Goal: Find specific page/section: Find specific page/section

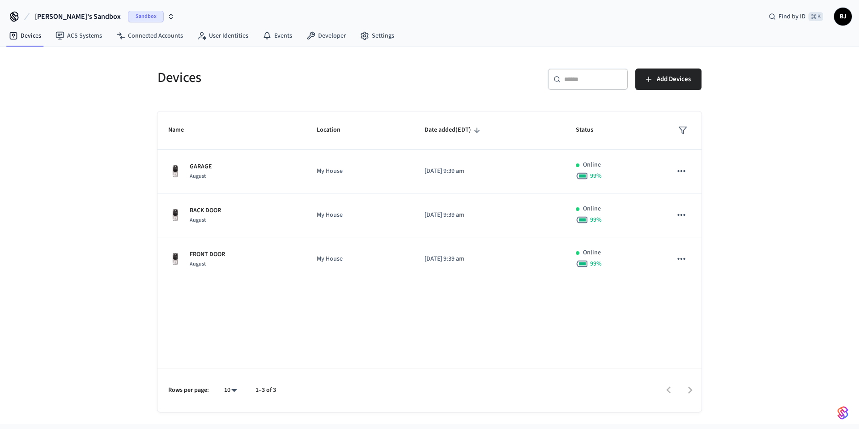
click at [128, 14] on span "Sandbox" at bounding box center [146, 17] width 36 height 12
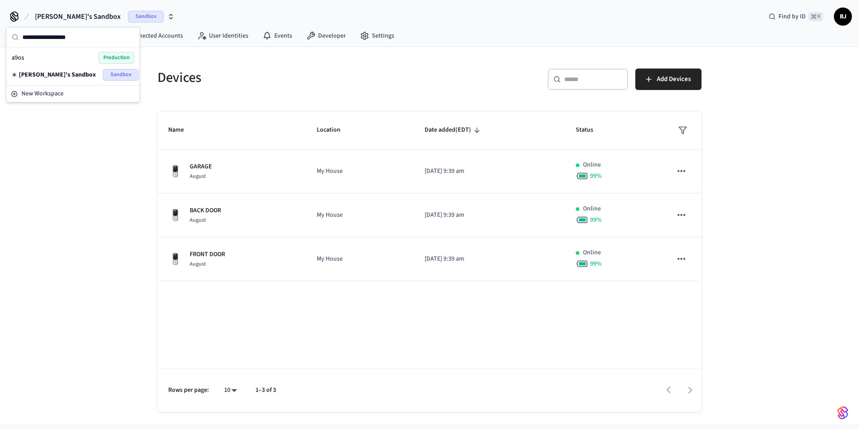
click at [61, 56] on div "a9os Production" at bounding box center [73, 58] width 123 height 12
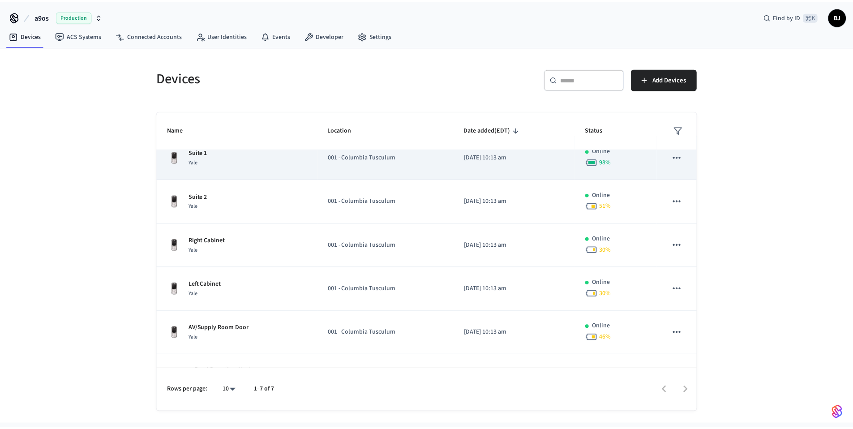
scroll to position [85, 0]
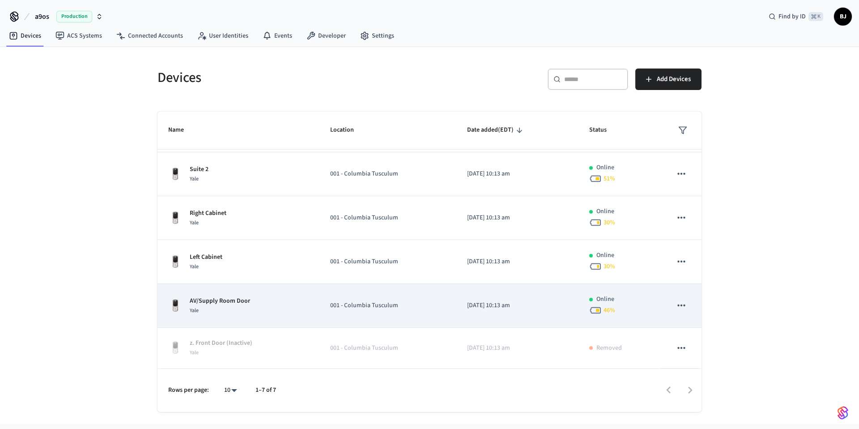
click at [348, 295] on td "001 - Columbia Tusculum" at bounding box center [388, 306] width 137 height 44
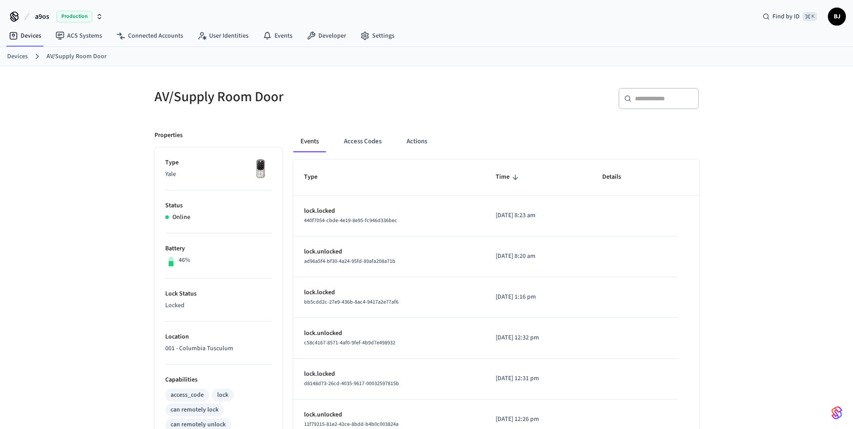
click at [16, 57] on link "Devices" at bounding box center [17, 56] width 21 height 9
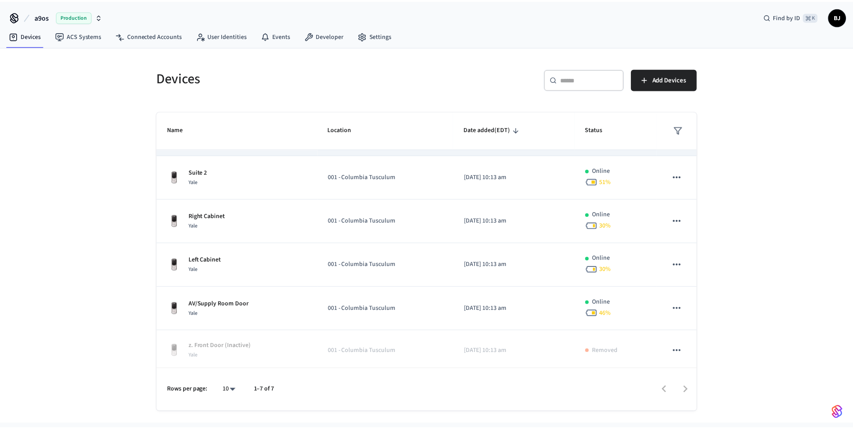
scroll to position [85, 0]
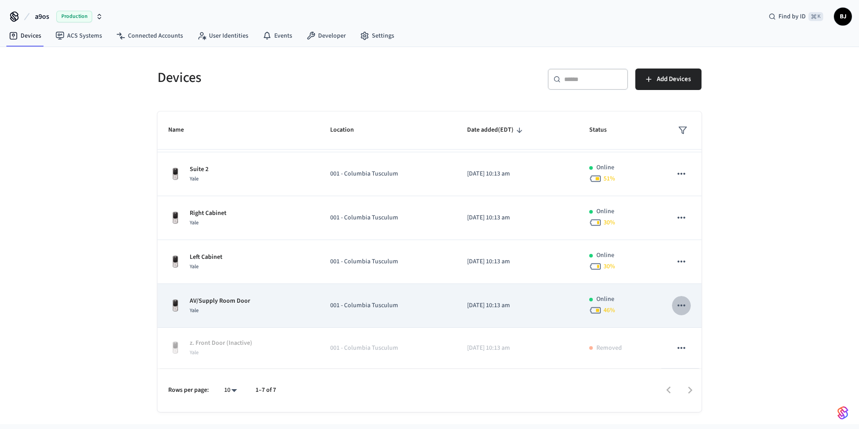
click at [676, 305] on icon "sticky table" at bounding box center [682, 305] width 12 height 12
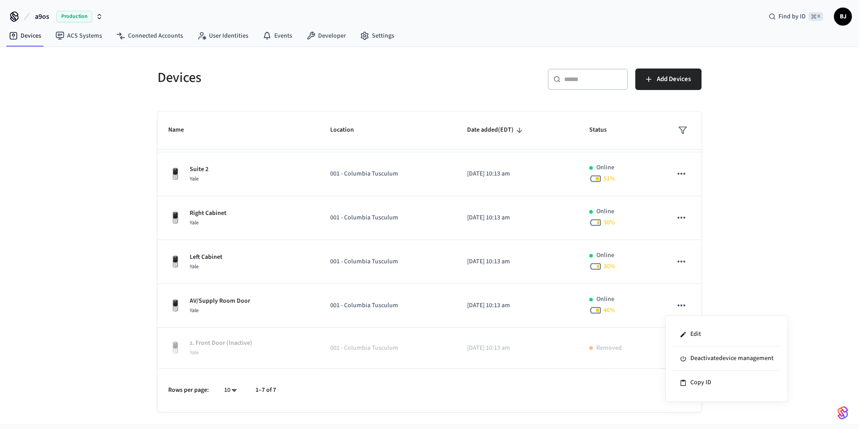
click at [655, 305] on div at bounding box center [429, 214] width 859 height 429
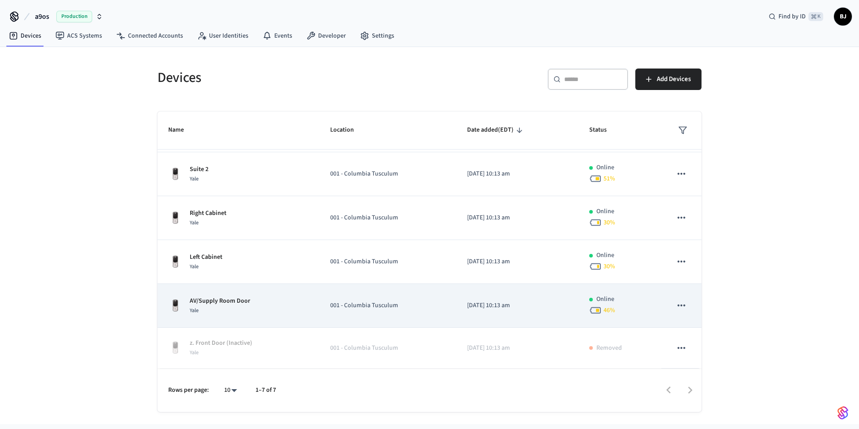
click at [241, 302] on p "AV/Supply Room Door" at bounding box center [220, 300] width 60 height 9
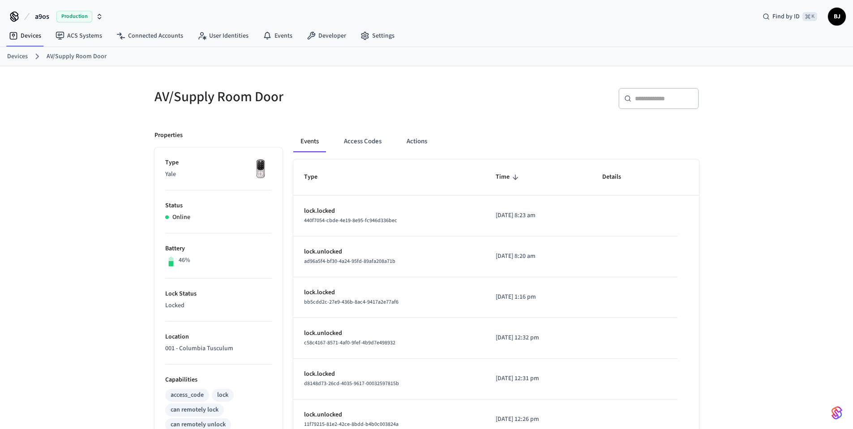
scroll to position [170, 0]
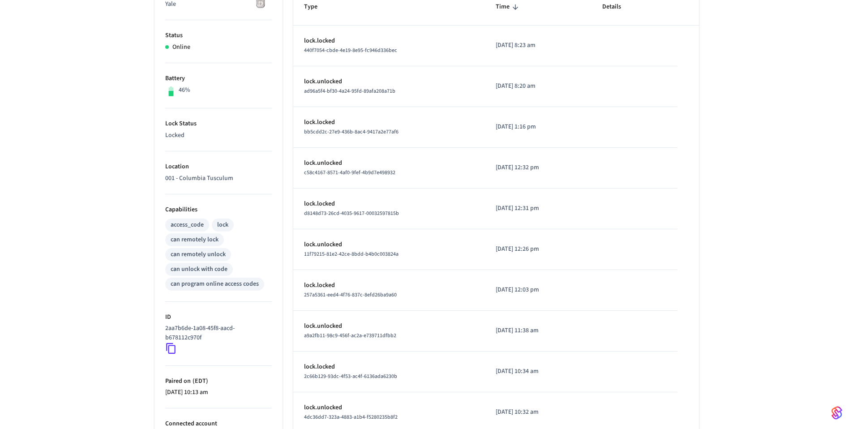
click at [168, 347] on icon at bounding box center [170, 348] width 9 height 11
